Goal: Transaction & Acquisition: Purchase product/service

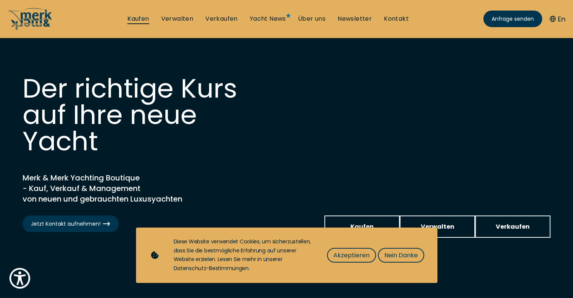
click at [140, 19] on link "Kaufen" at bounding box center [137, 19] width 21 height 8
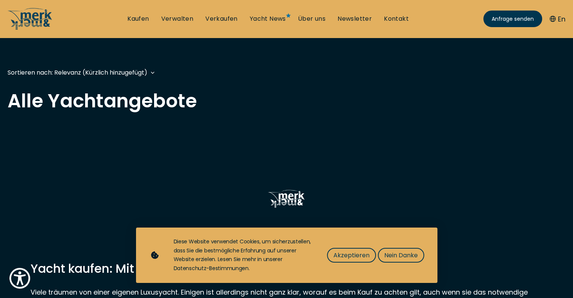
scroll to position [226, 0]
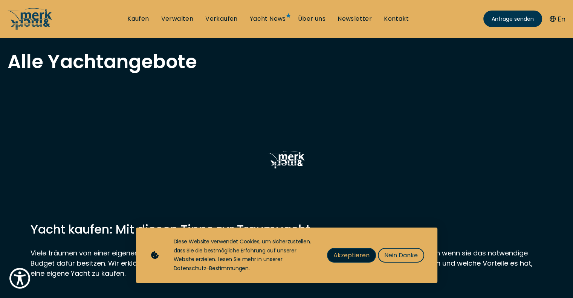
click at [351, 253] on span "Akzeptieren" at bounding box center [351, 254] width 36 height 9
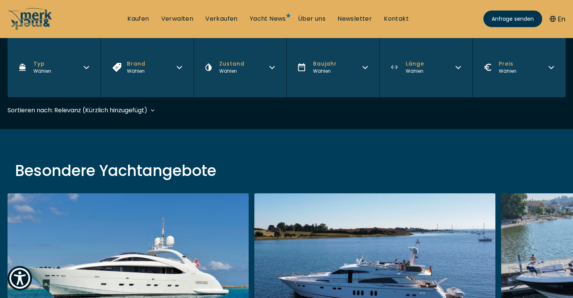
scroll to position [83, 0]
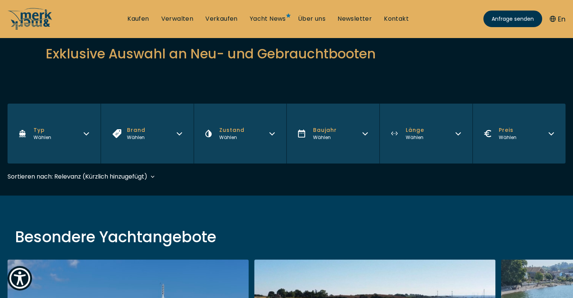
click at [71, 136] on button "Typ Wählen" at bounding box center [54, 134] width 93 height 60
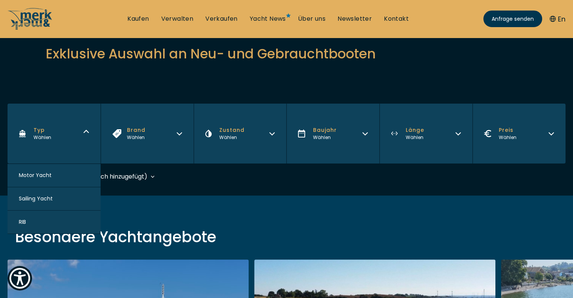
click at [164, 136] on button "Brand Wählen" at bounding box center [147, 134] width 93 height 60
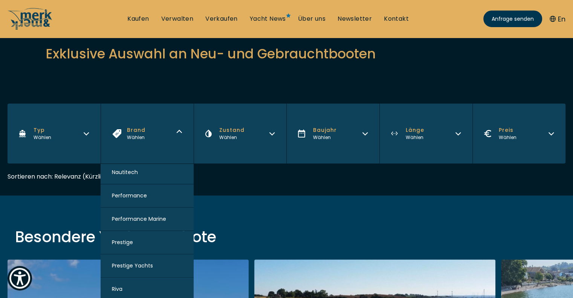
scroll to position [714, 0]
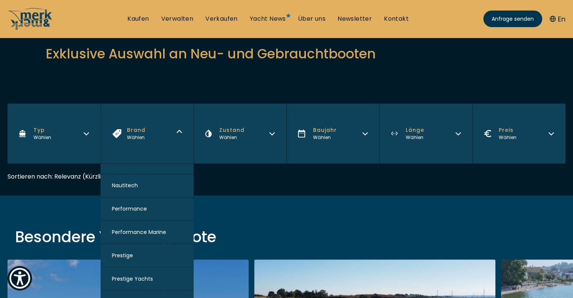
click at [140, 205] on span "Performance" at bounding box center [129, 209] width 35 height 8
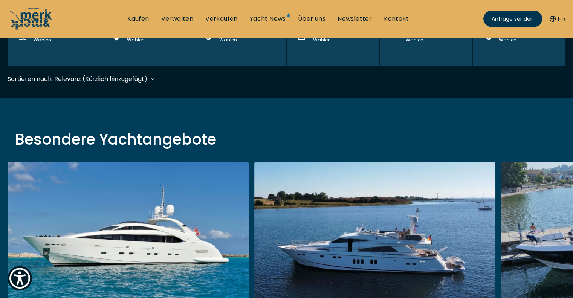
scroll to position [186, 0]
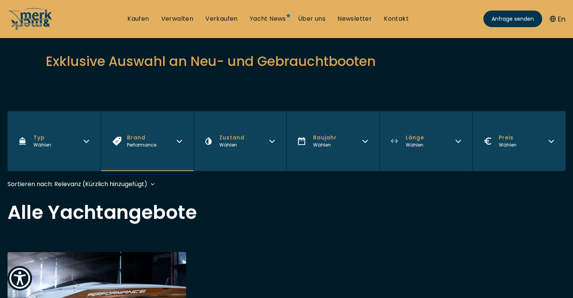
scroll to position [75, 0]
click at [162, 153] on button "Brand Performance" at bounding box center [147, 141] width 93 height 60
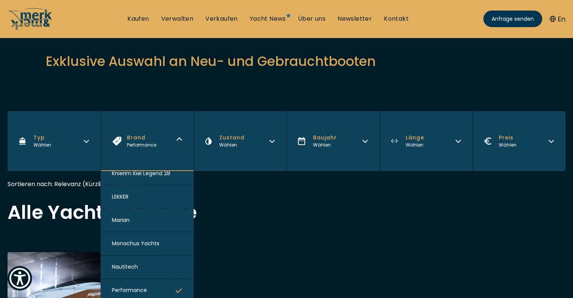
scroll to position [716, 0]
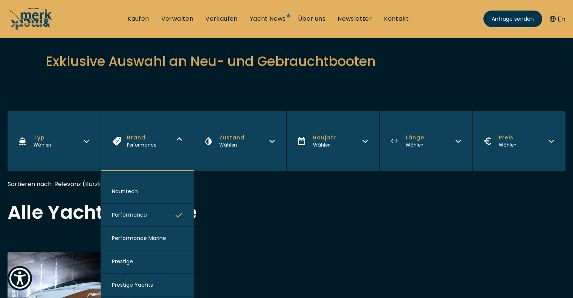
click at [148, 235] on span "Performance Marine" at bounding box center [139, 238] width 54 height 8
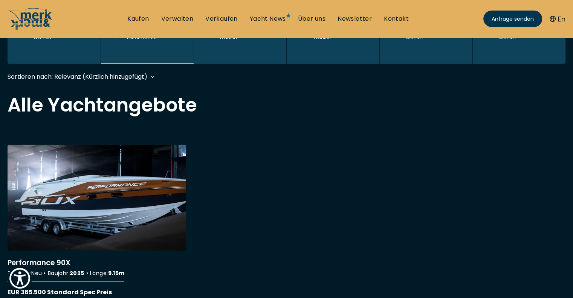
scroll to position [186, 0]
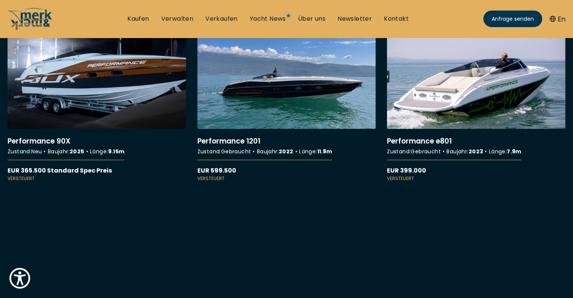
scroll to position [264, 0]
